Goal: Task Accomplishment & Management: Manage account settings

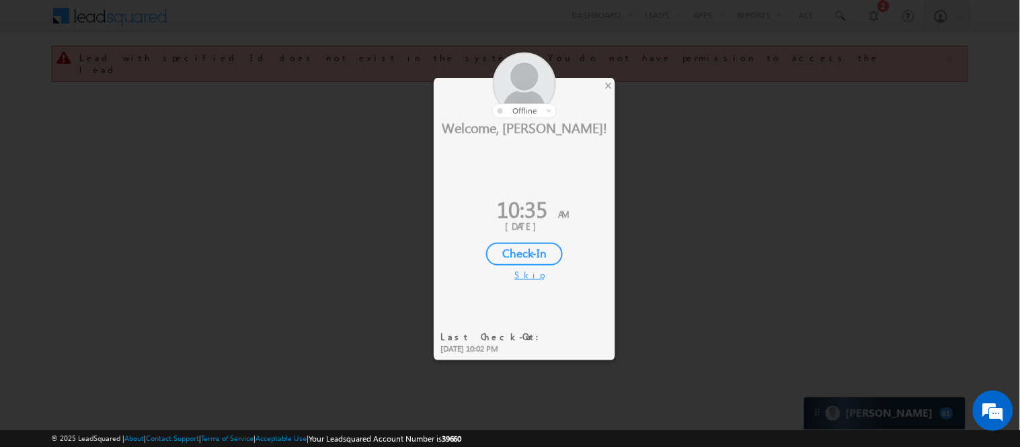
click at [522, 252] on div "Check-In" at bounding box center [524, 254] width 77 height 23
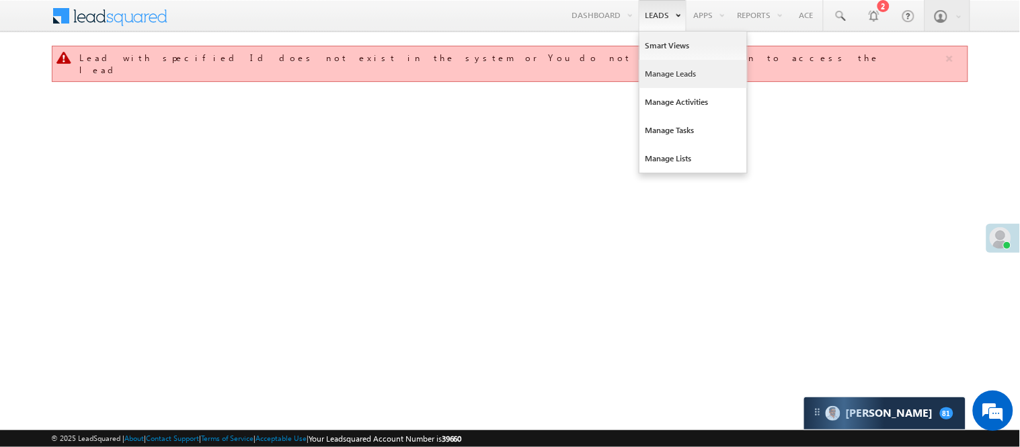
click at [684, 71] on link "Manage Leads" at bounding box center [693, 74] width 108 height 28
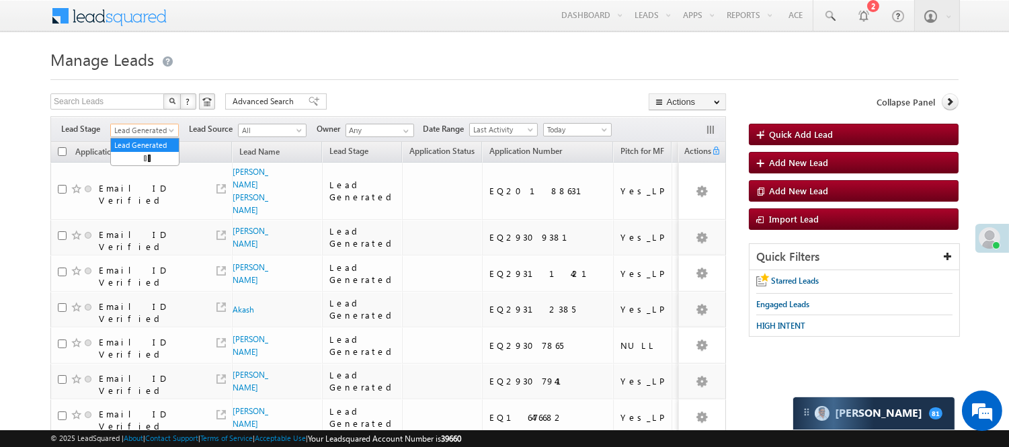
click at [144, 128] on span "Lead Generated" at bounding box center [143, 130] width 64 height 12
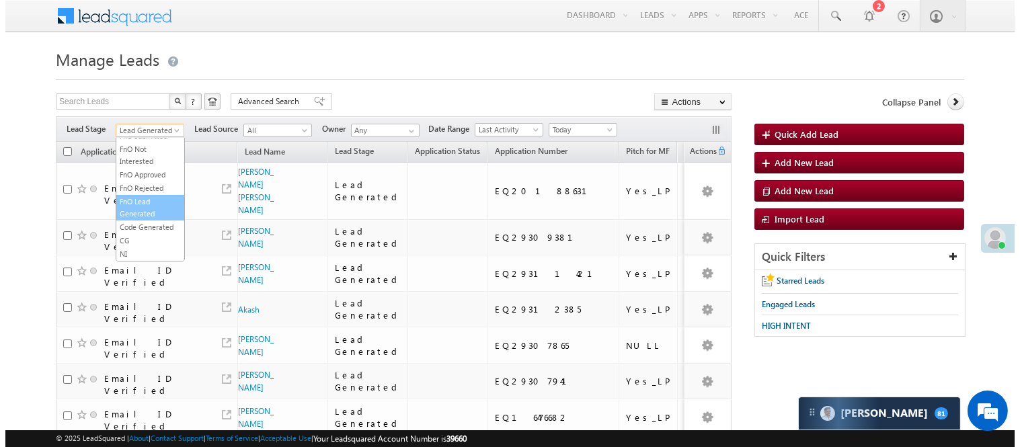
scroll to position [333, 0]
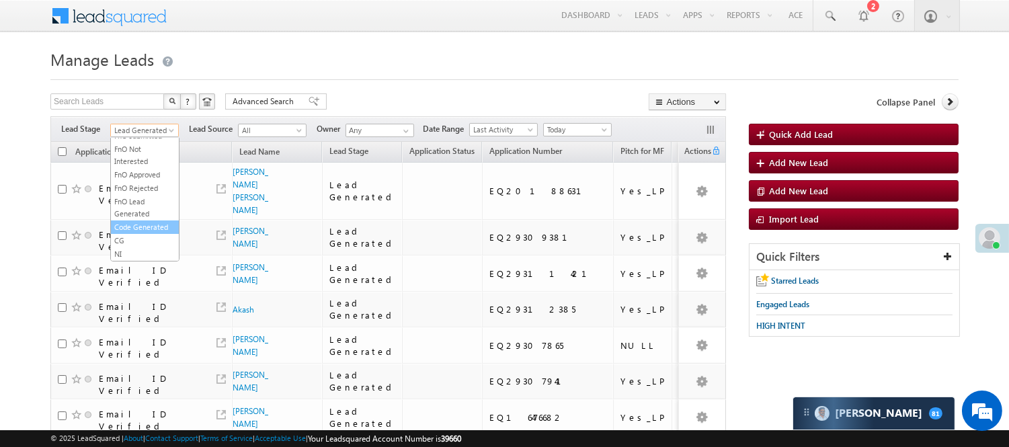
click at [149, 221] on link "Code Generated" at bounding box center [145, 227] width 68 height 12
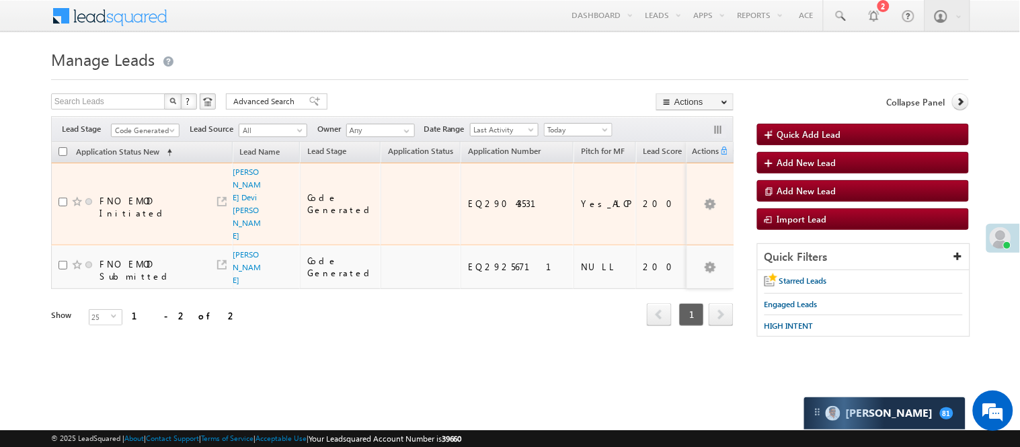
scroll to position [0, 0]
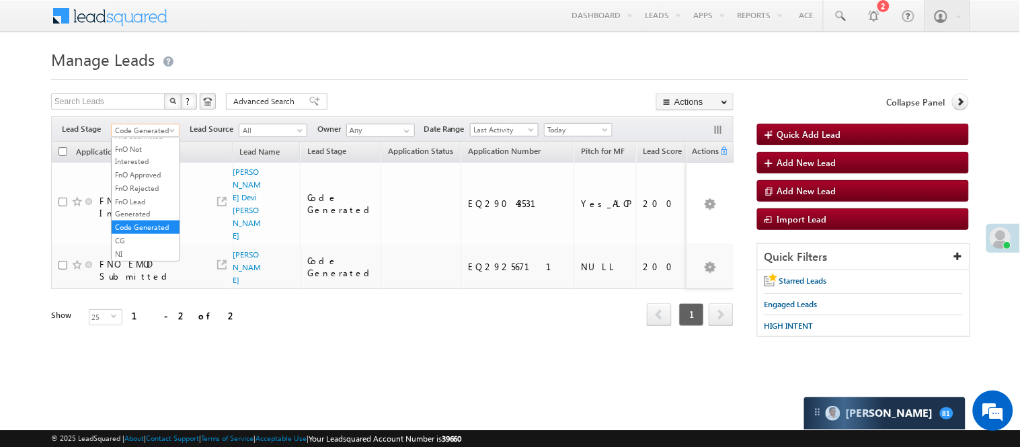
click at [153, 131] on span "Code Generated" at bounding box center [144, 130] width 64 height 12
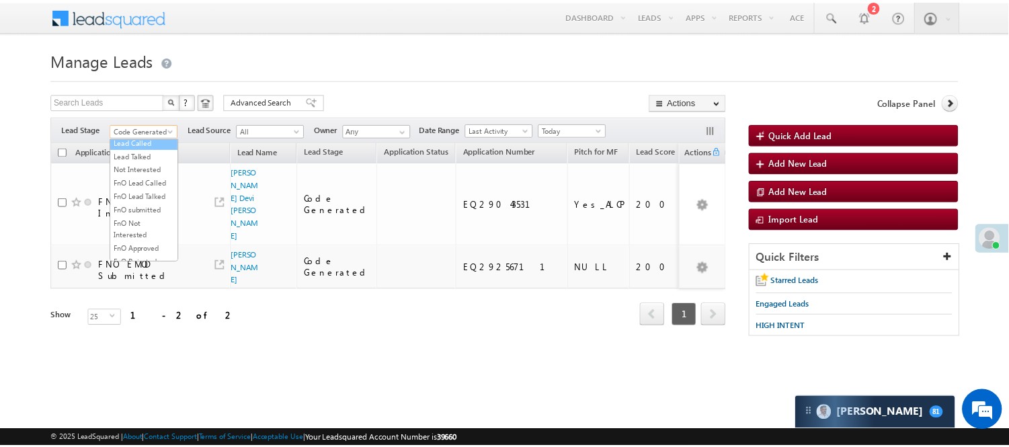
scroll to position [184, 0]
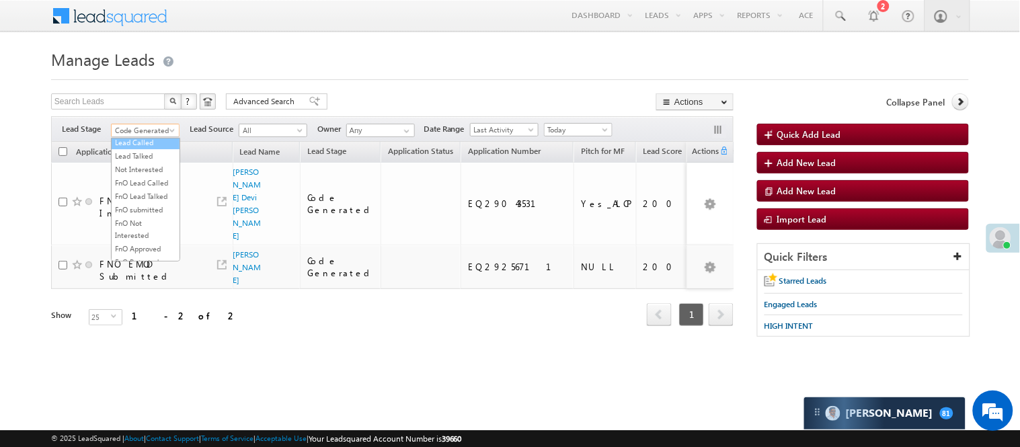
click at [133, 149] on link "Lead Called" at bounding box center [146, 142] width 68 height 12
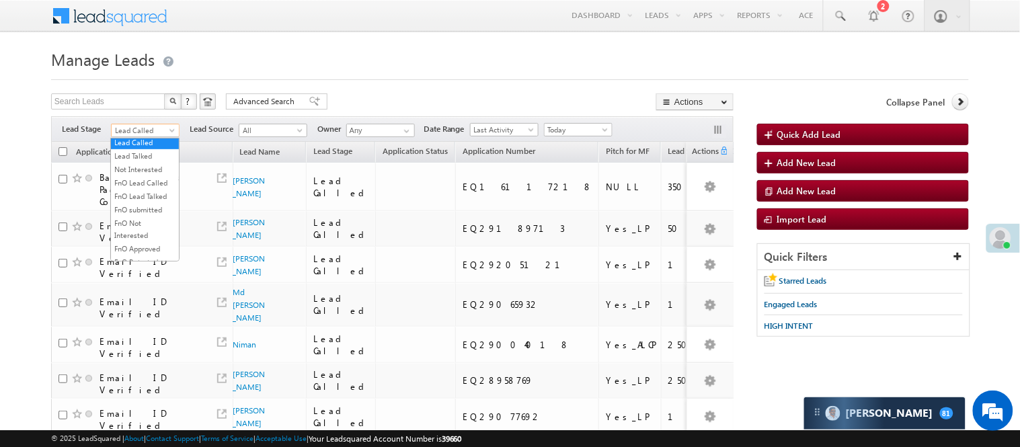
click at [141, 125] on span "Lead Called" at bounding box center [144, 130] width 64 height 12
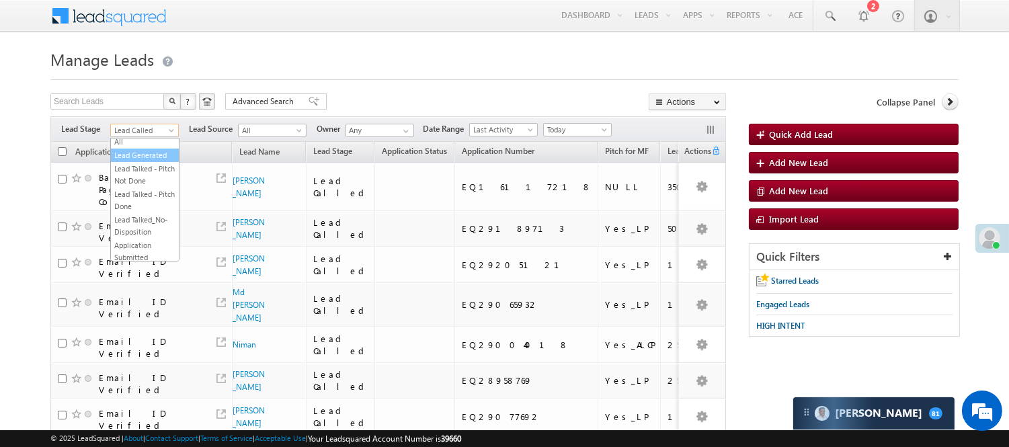
scroll to position [0, 0]
click at [152, 155] on link "Lead Generated" at bounding box center [145, 159] width 68 height 12
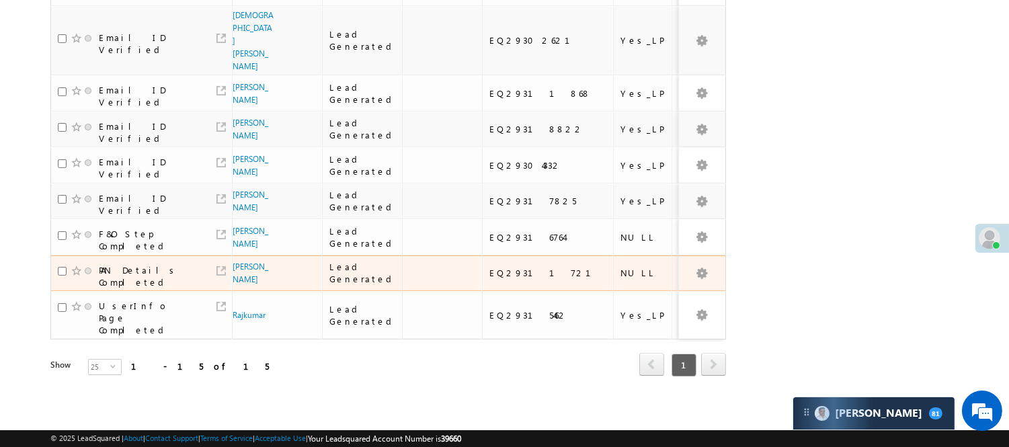
scroll to position [538, 0]
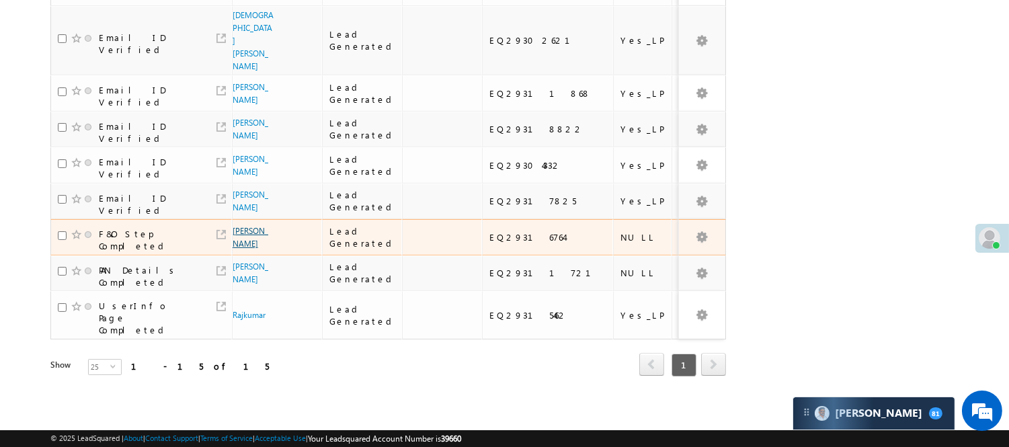
click at [245, 226] on link "[PERSON_NAME]" at bounding box center [251, 237] width 36 height 23
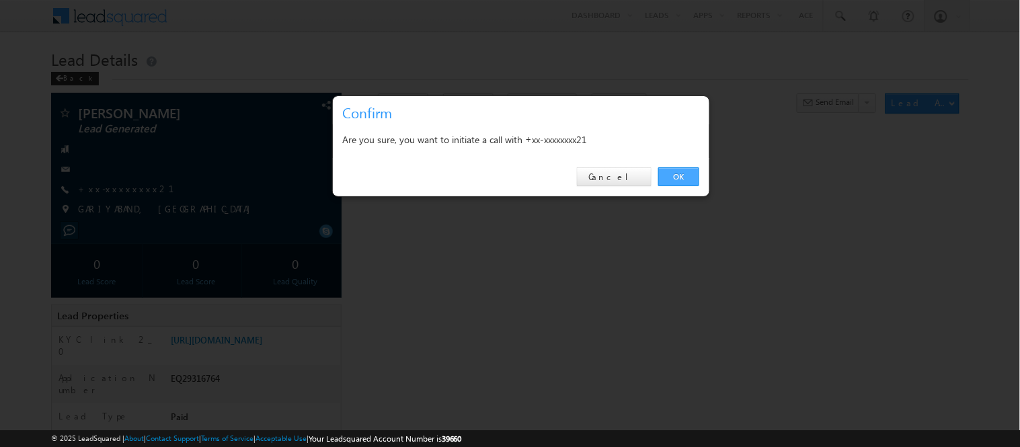
click at [675, 181] on link "OK" at bounding box center [678, 176] width 41 height 19
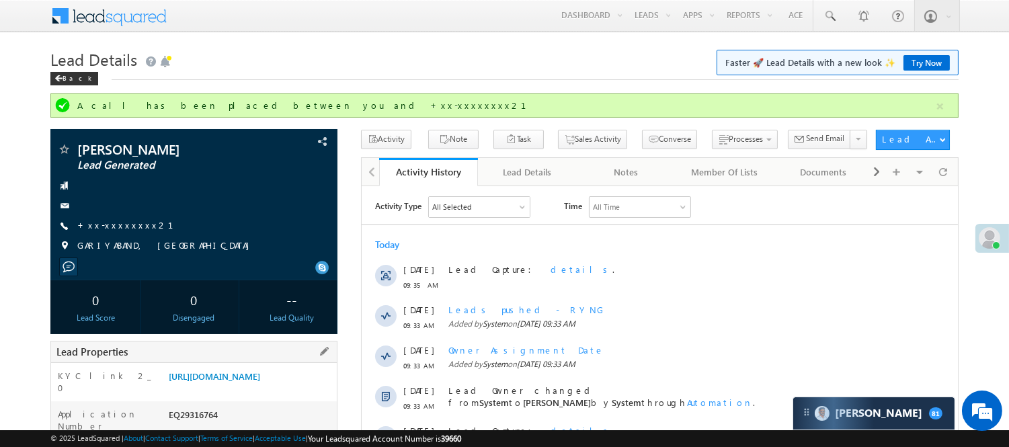
click at [198, 421] on div "EQ29316764" at bounding box center [250, 417] width 171 height 19
copy div "EQ29316764"
